Goal: Information Seeking & Learning: Learn about a topic

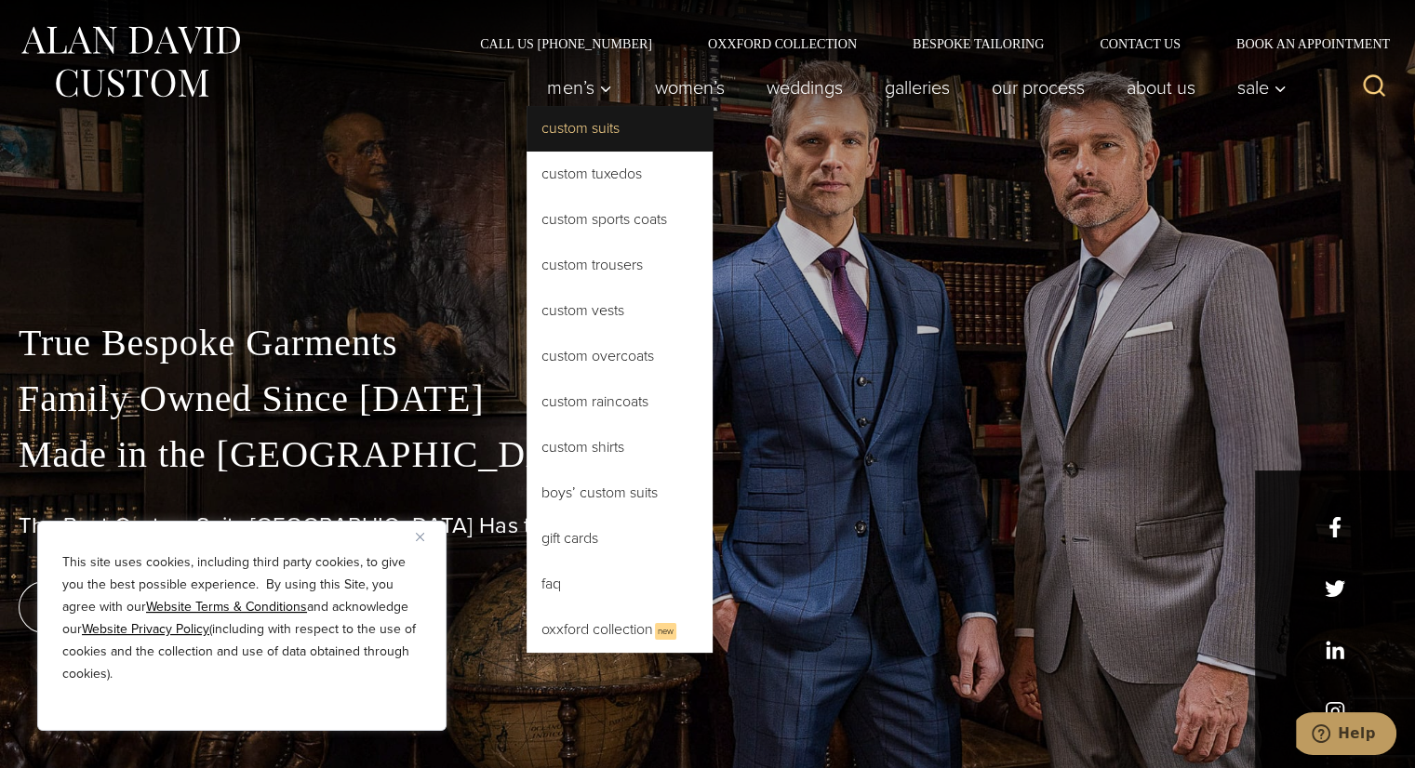
click at [582, 134] on link "Custom Suits" at bounding box center [619, 128] width 186 height 45
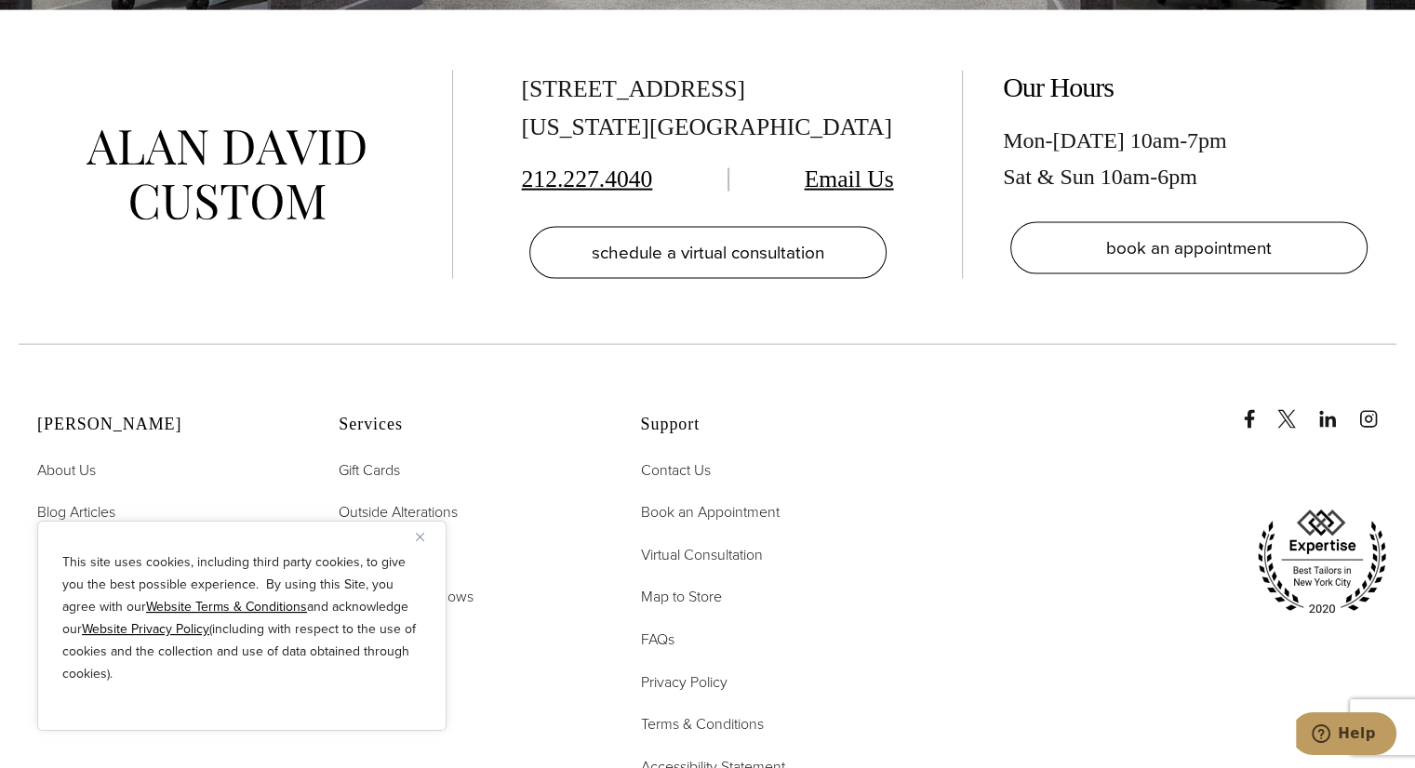
scroll to position [11006, 0]
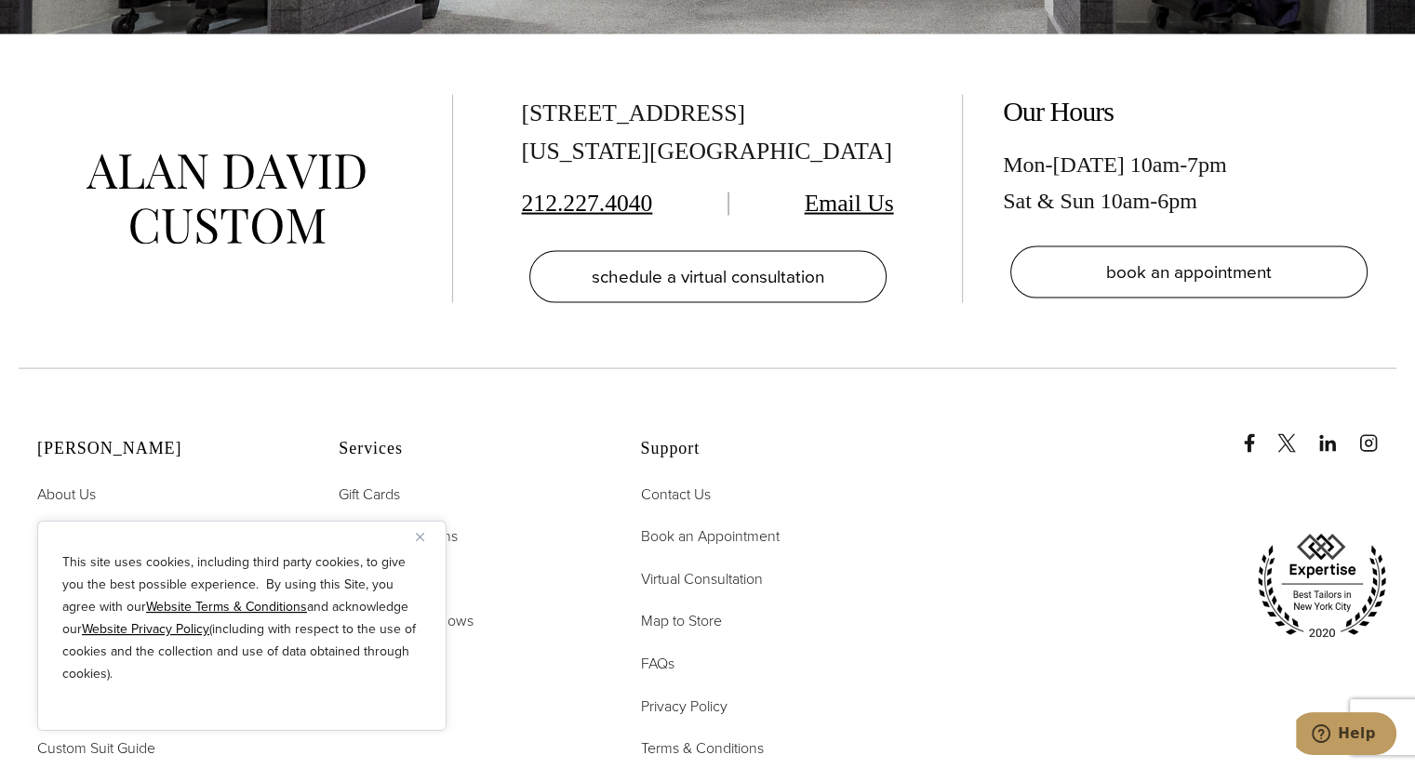
click at [421, 533] on img "Close" at bounding box center [420, 537] width 8 height 8
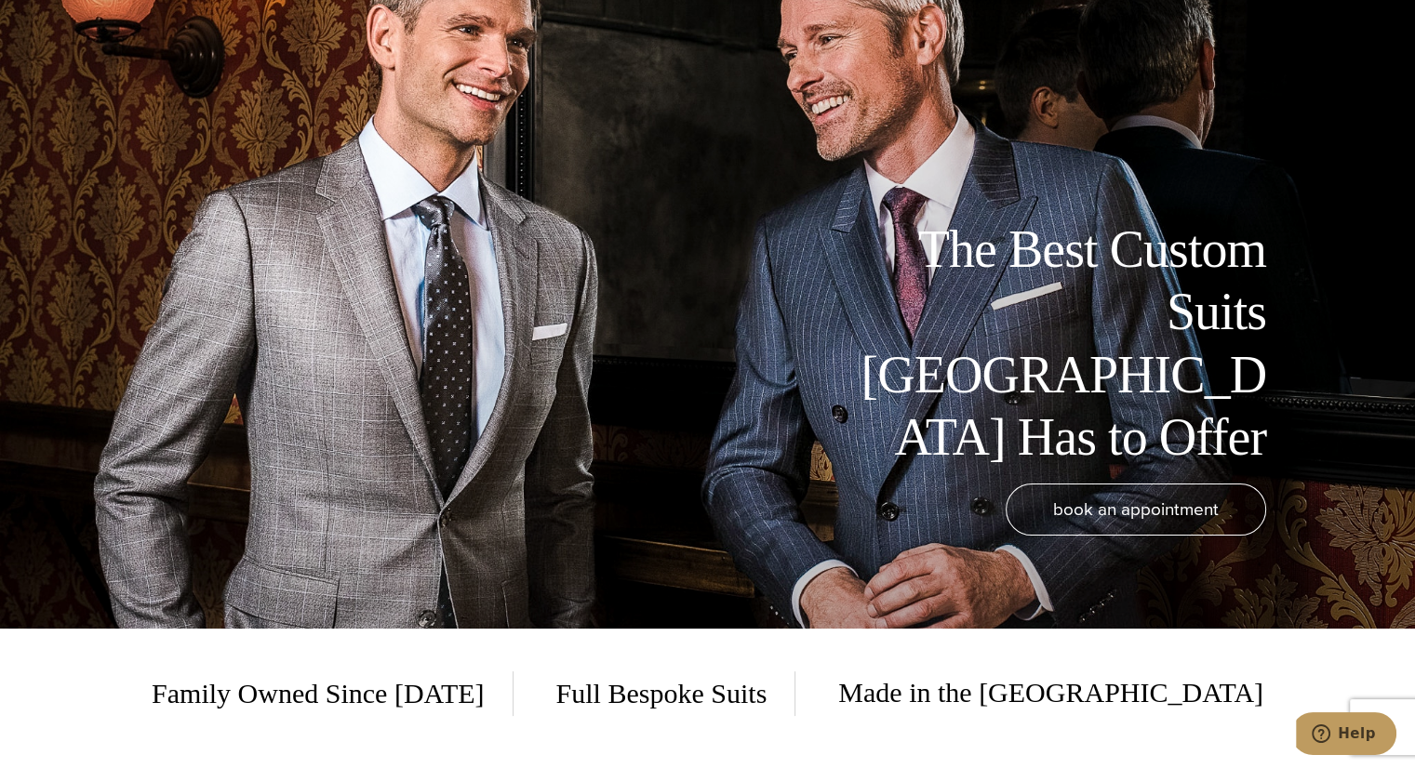
scroll to position [0, 0]
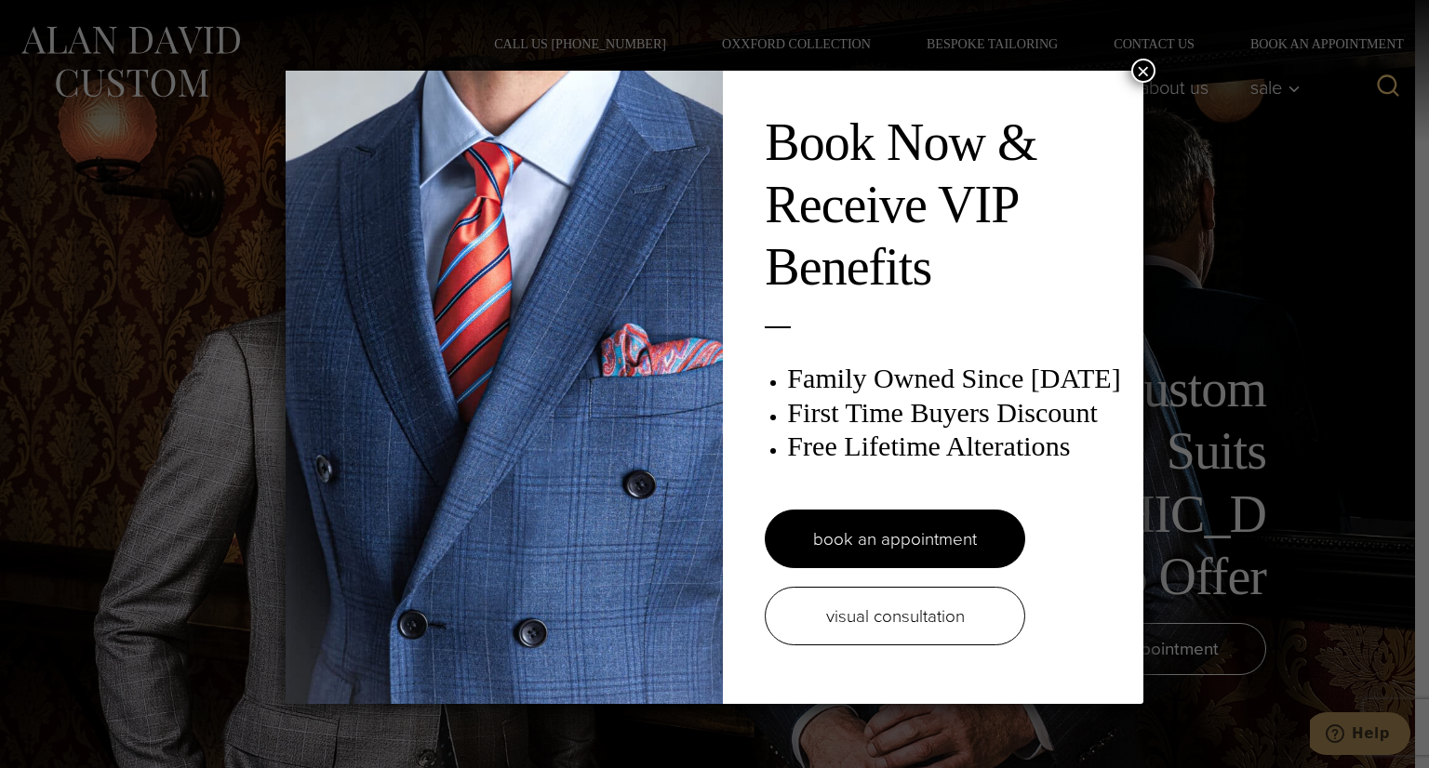
click at [1142, 67] on button "×" at bounding box center [1143, 71] width 24 height 24
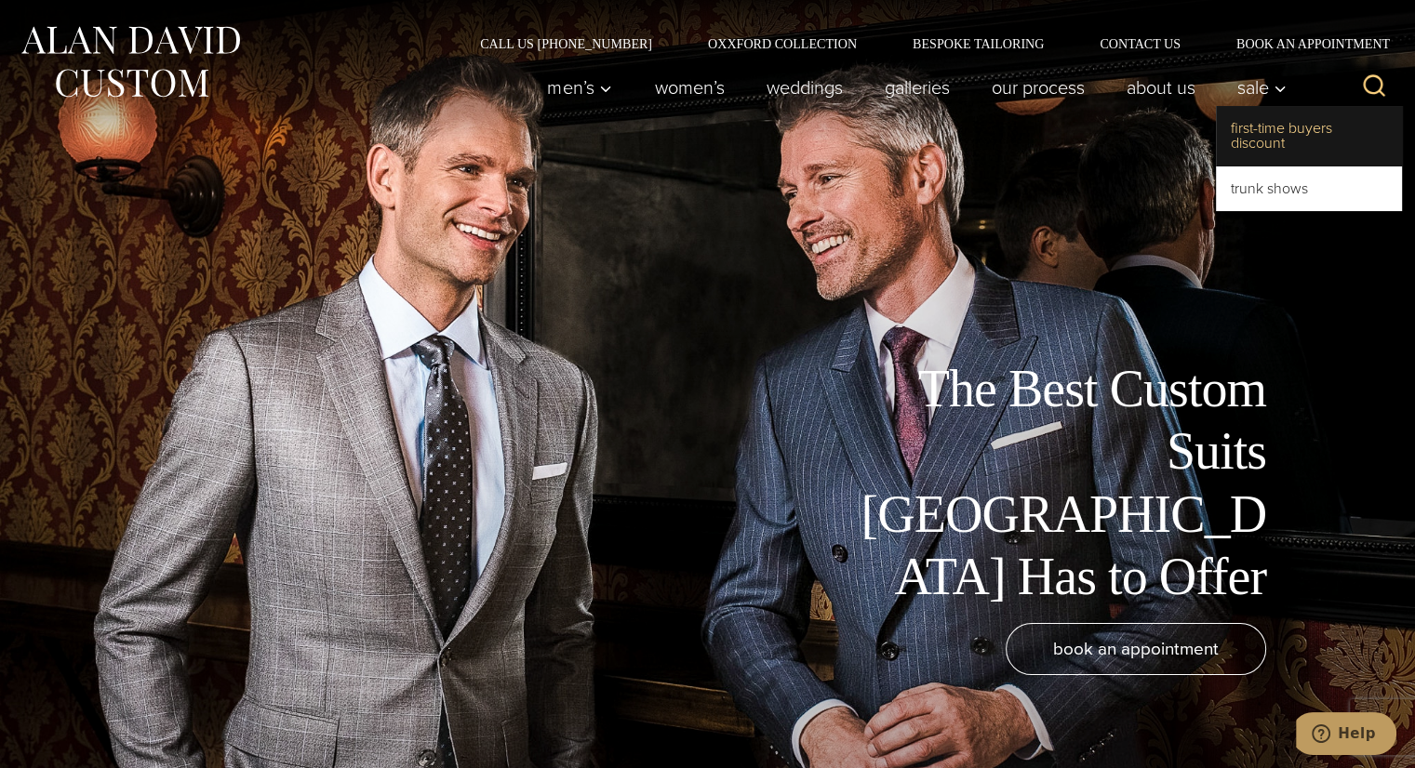
click at [1264, 124] on link "First-Time Buyers Discount" at bounding box center [1309, 136] width 186 height 60
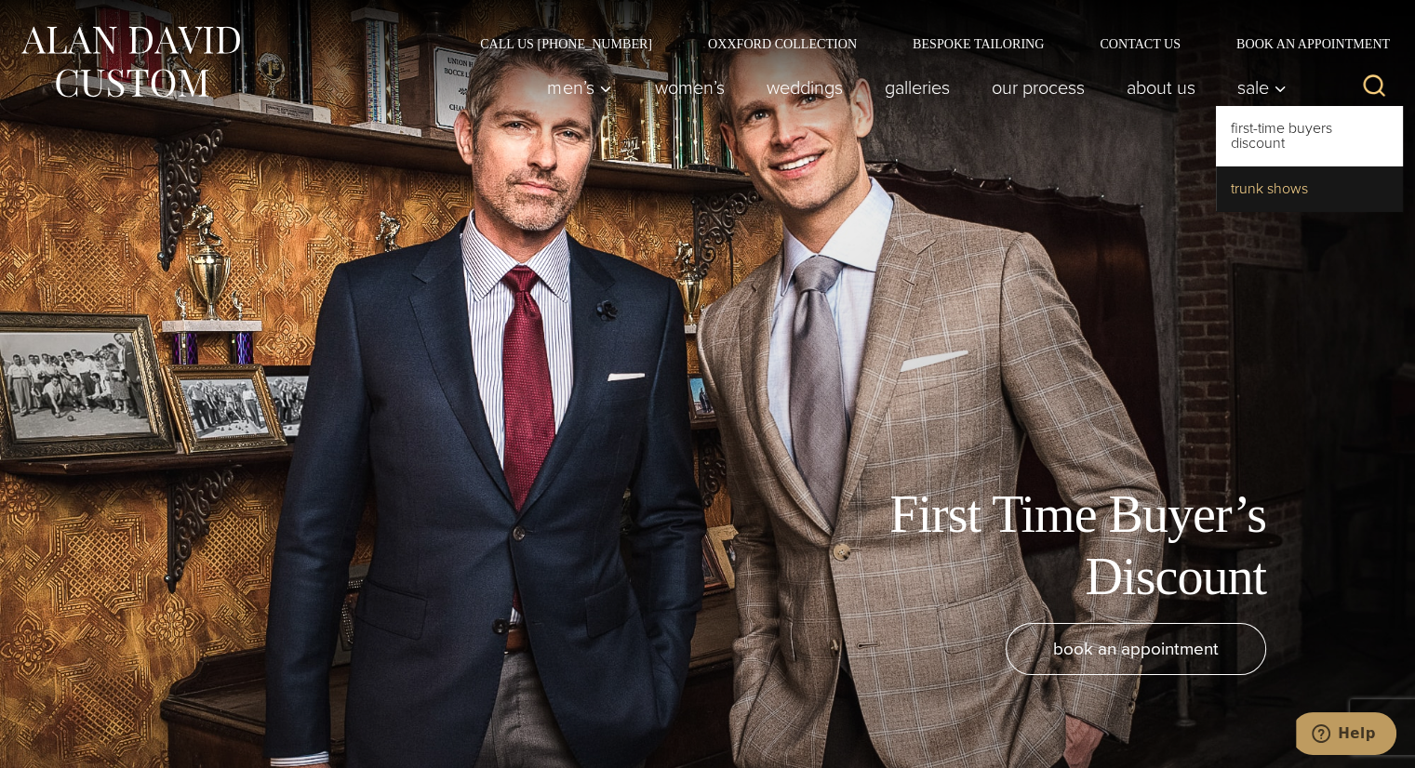
click at [1258, 191] on link "Trunk Shows" at bounding box center [1309, 189] width 186 height 45
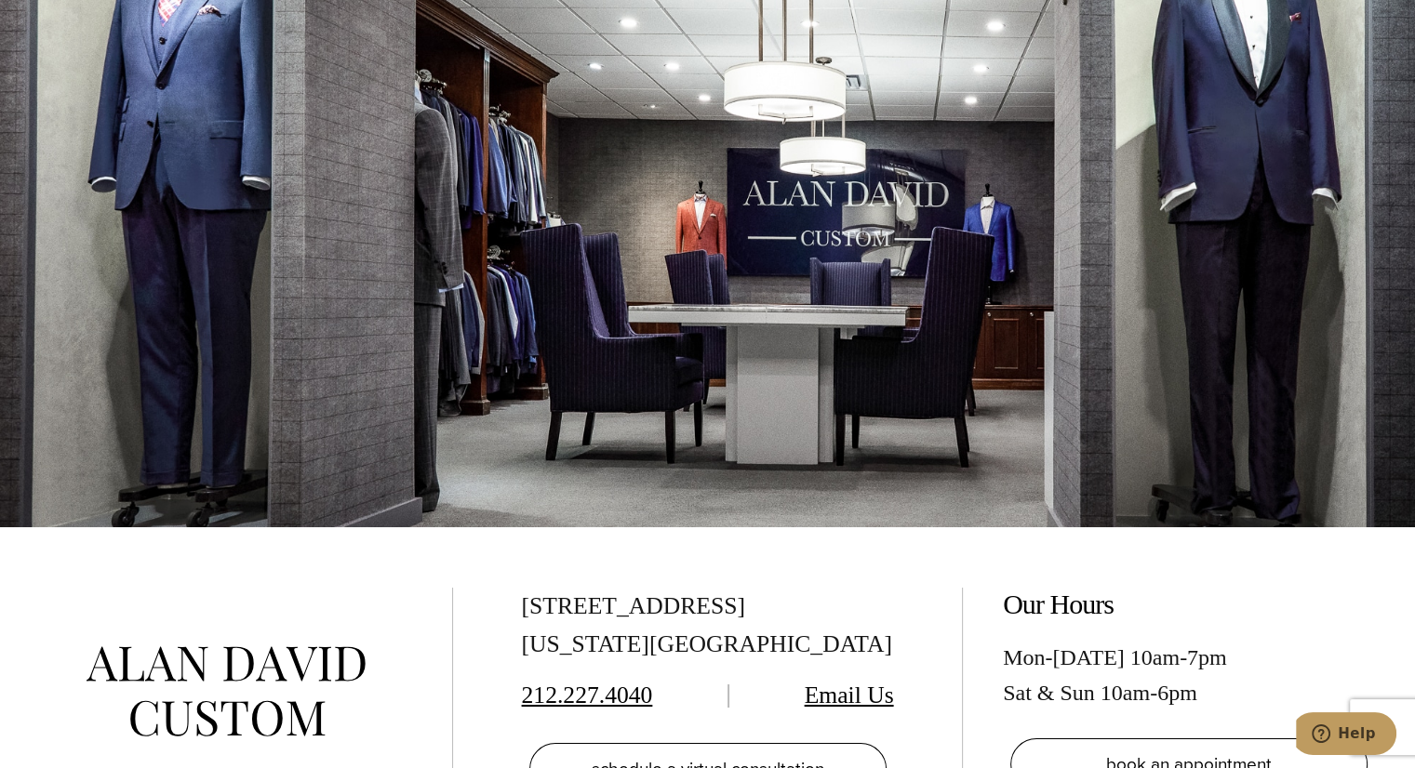
scroll to position [6725, 0]
